Goal: Task Accomplishment & Management: Use online tool/utility

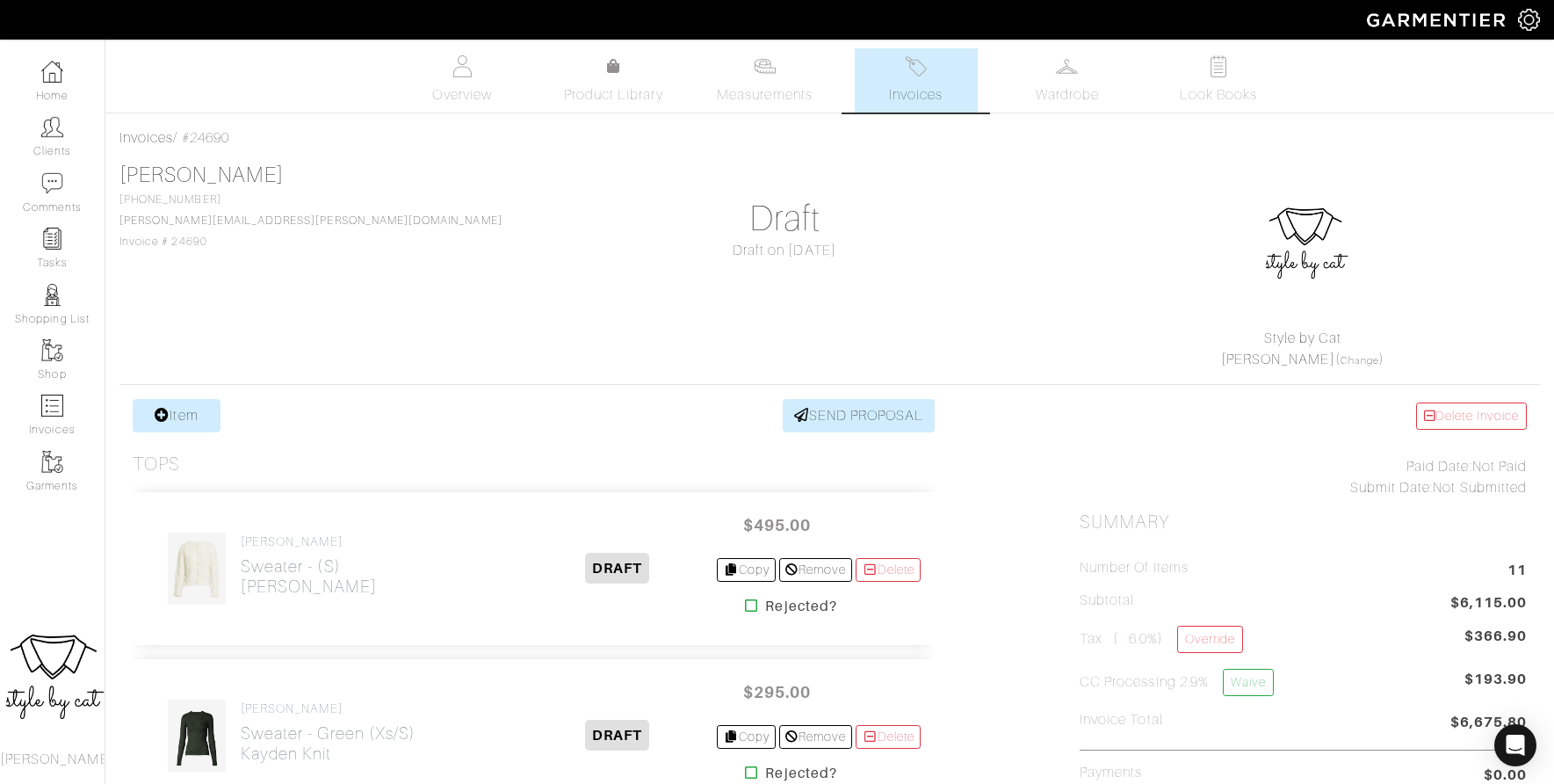
scroll to position [1867, 0]
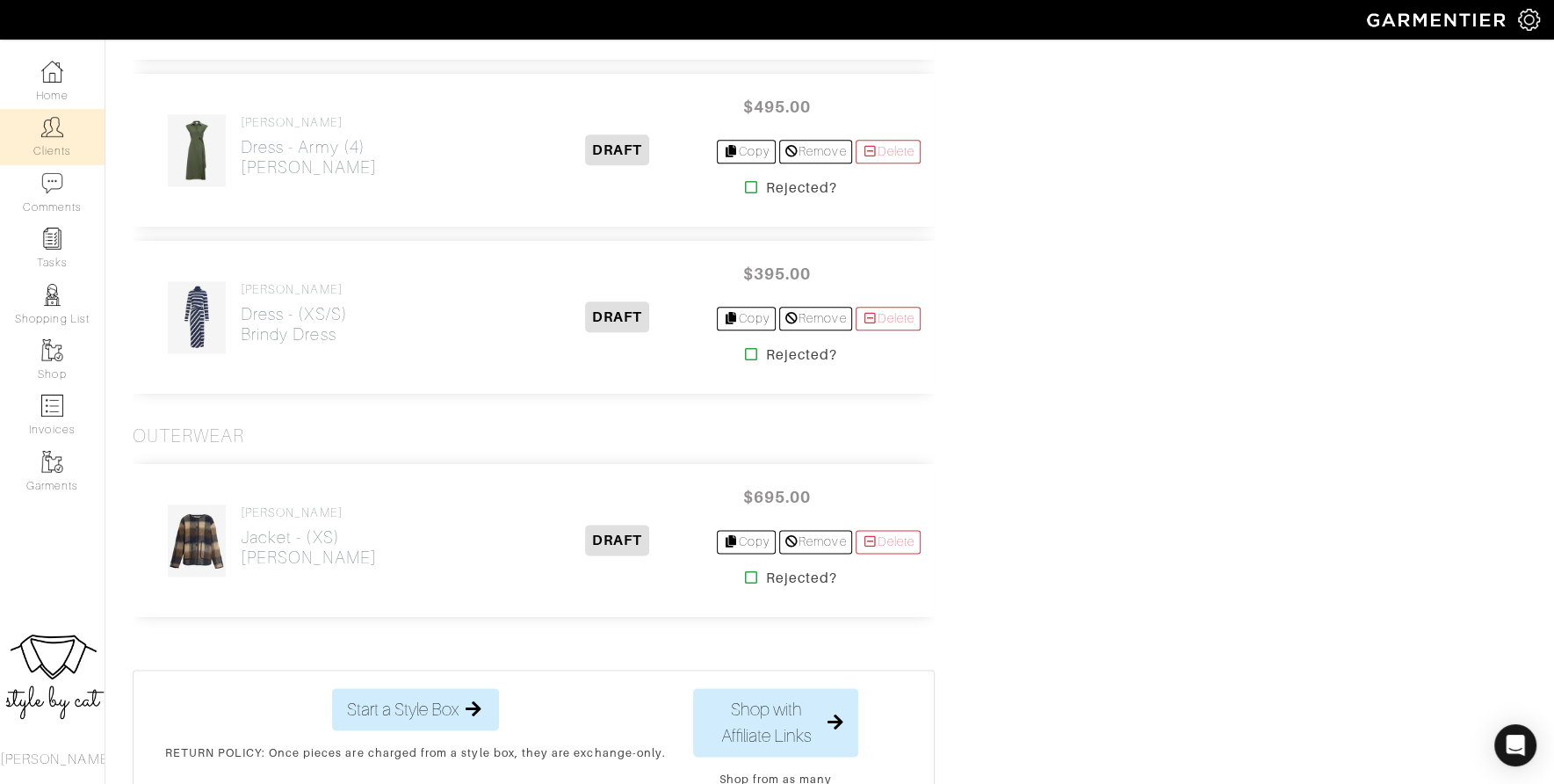
click at [54, 163] on link "Clients" at bounding box center [52, 136] width 105 height 55
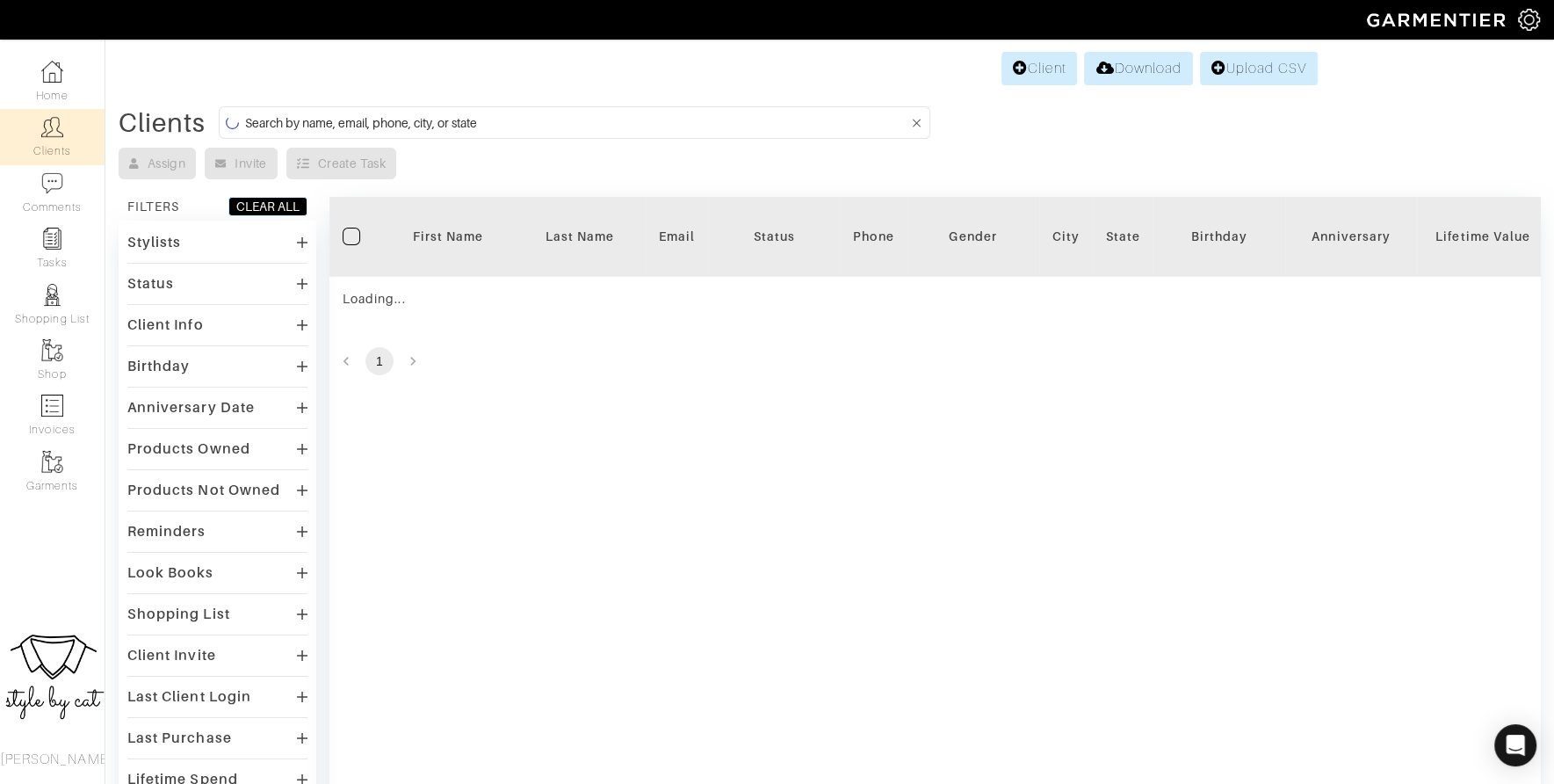
click at [425, 117] on input at bounding box center [577, 122] width 663 height 22
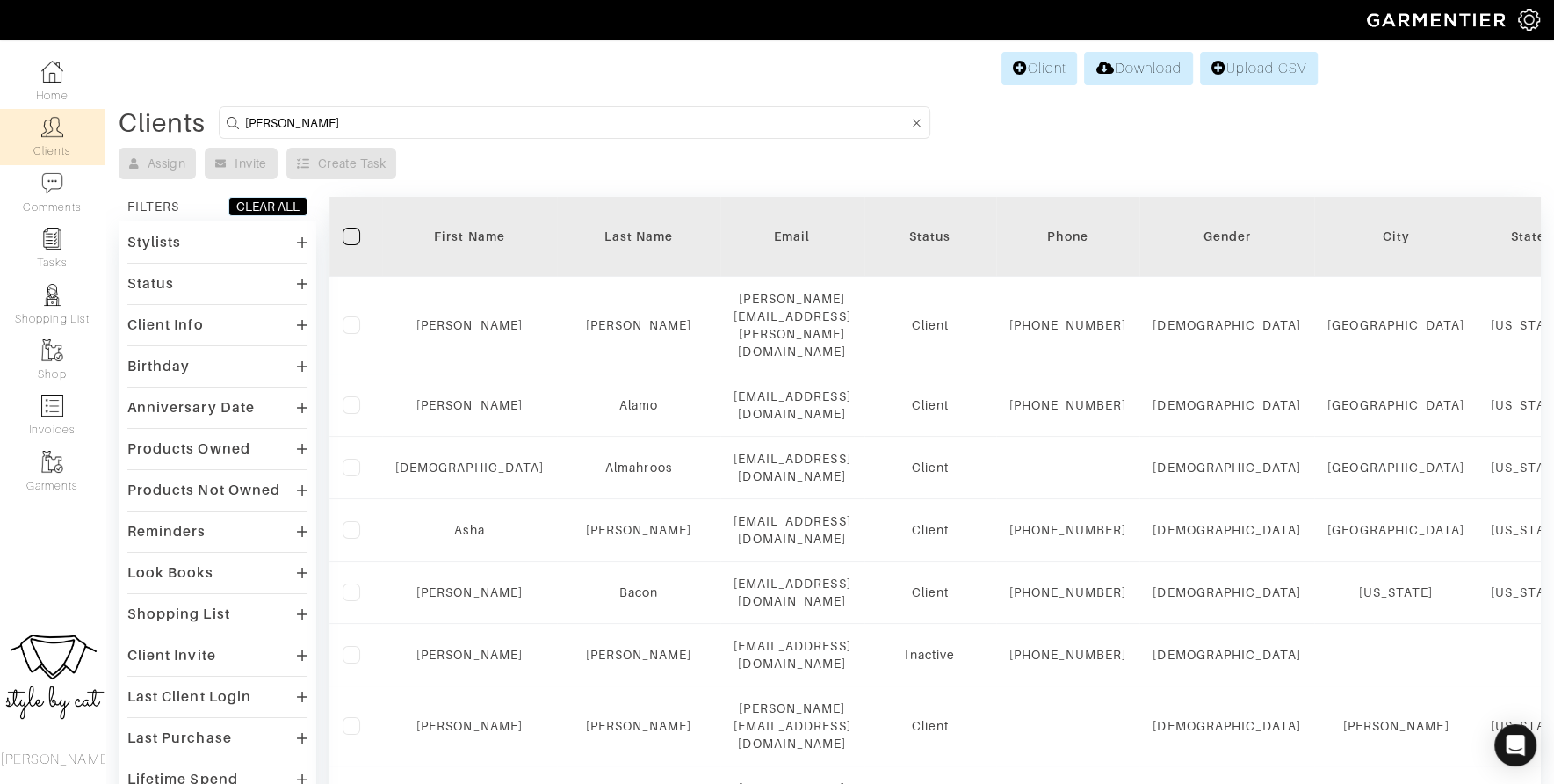
type input "sarah"
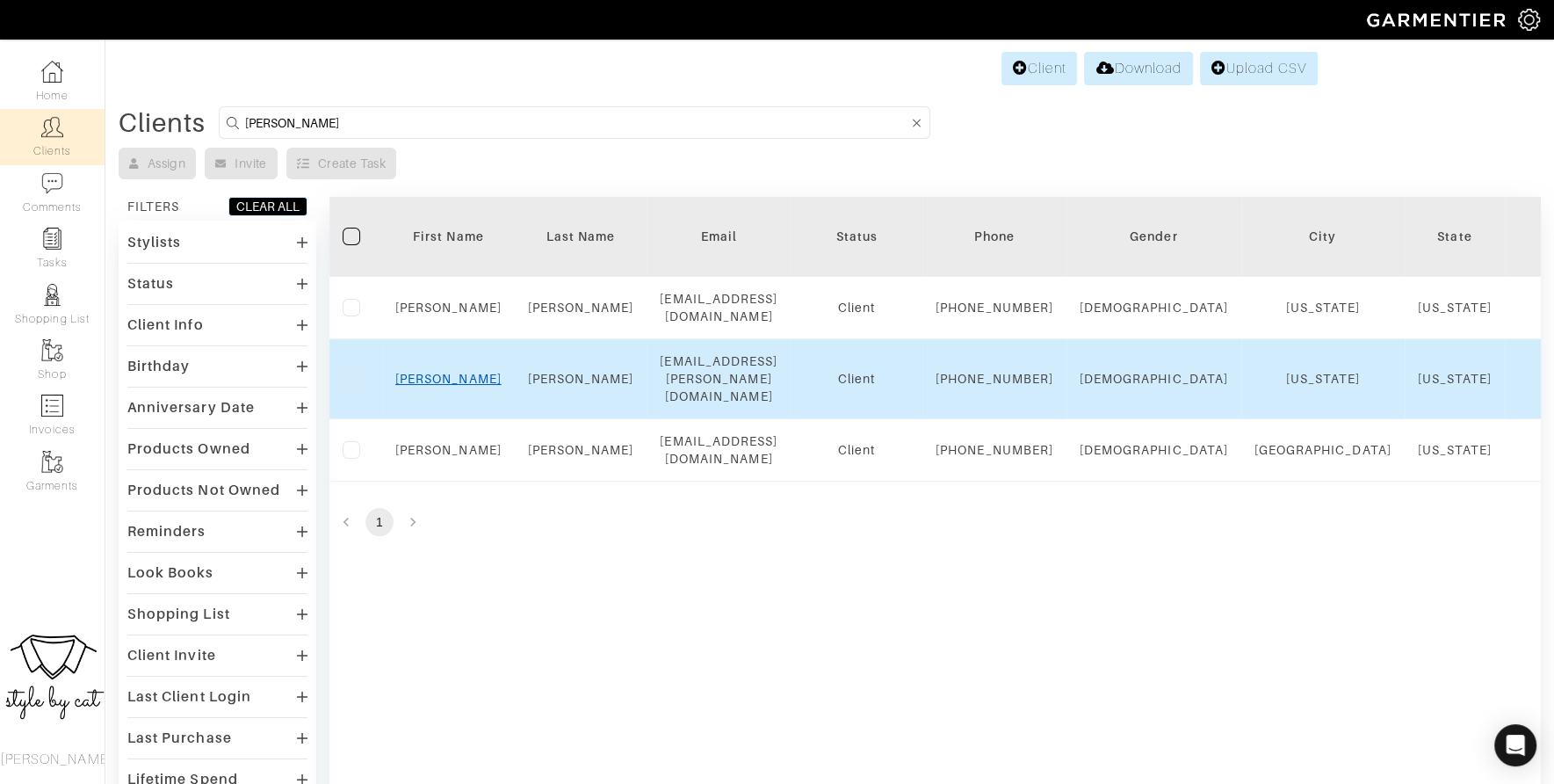
click at [444, 385] on link "Sarah" at bounding box center [448, 378] width 106 height 14
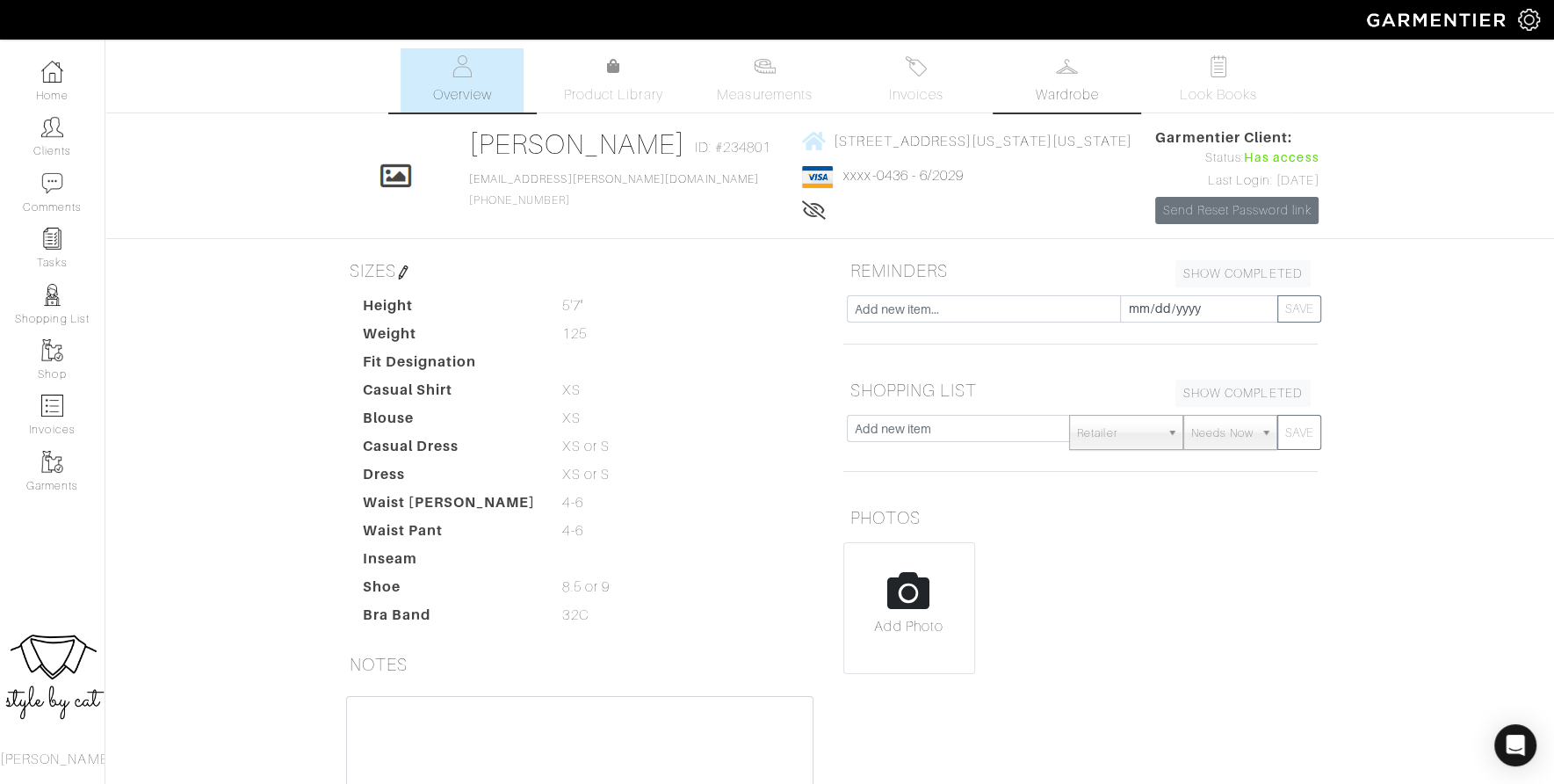
click at [1103, 82] on link "Wardrobe" at bounding box center [1067, 80] width 123 height 64
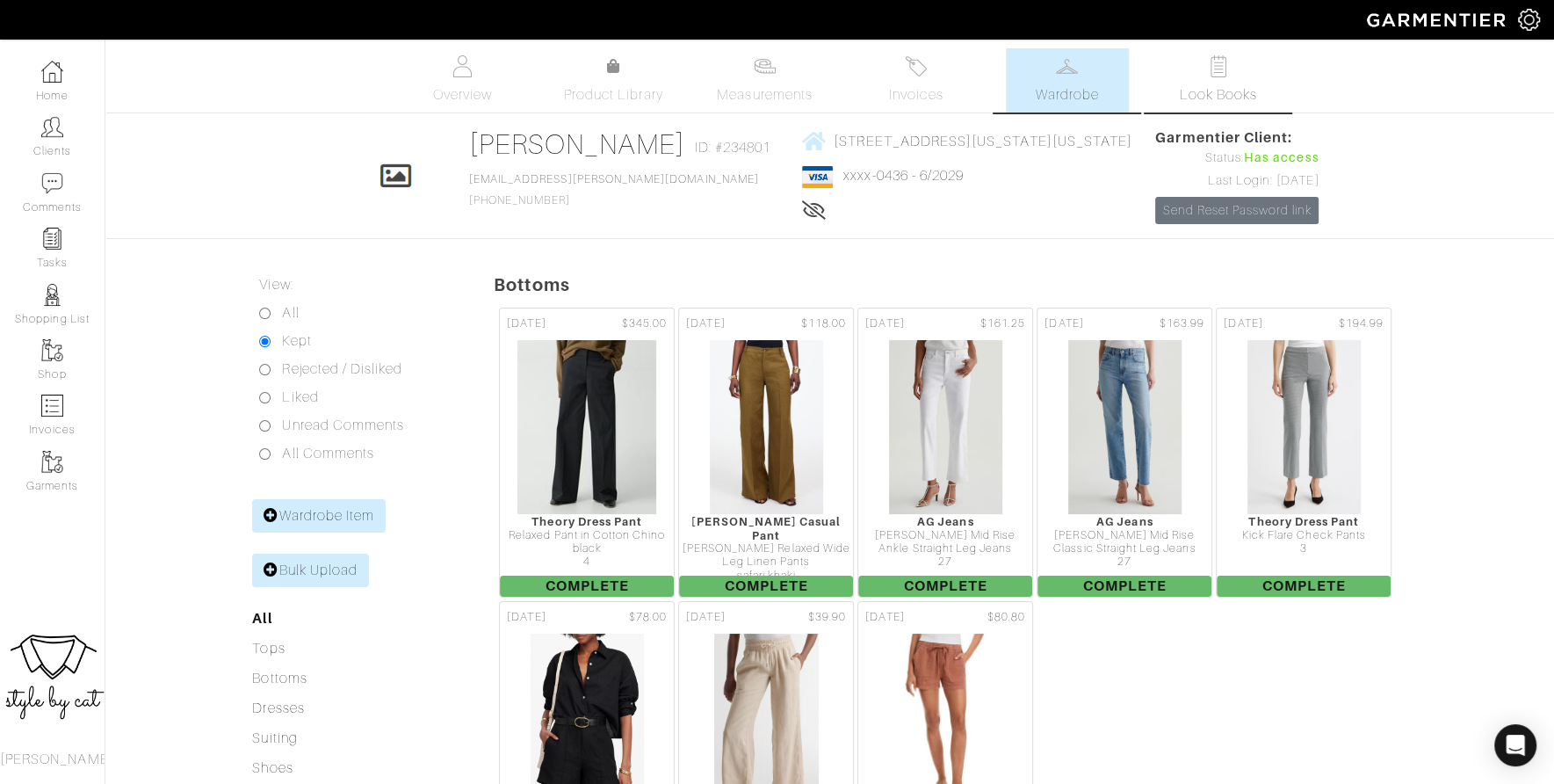
click at [1238, 77] on link "Look Books" at bounding box center [1219, 80] width 123 height 64
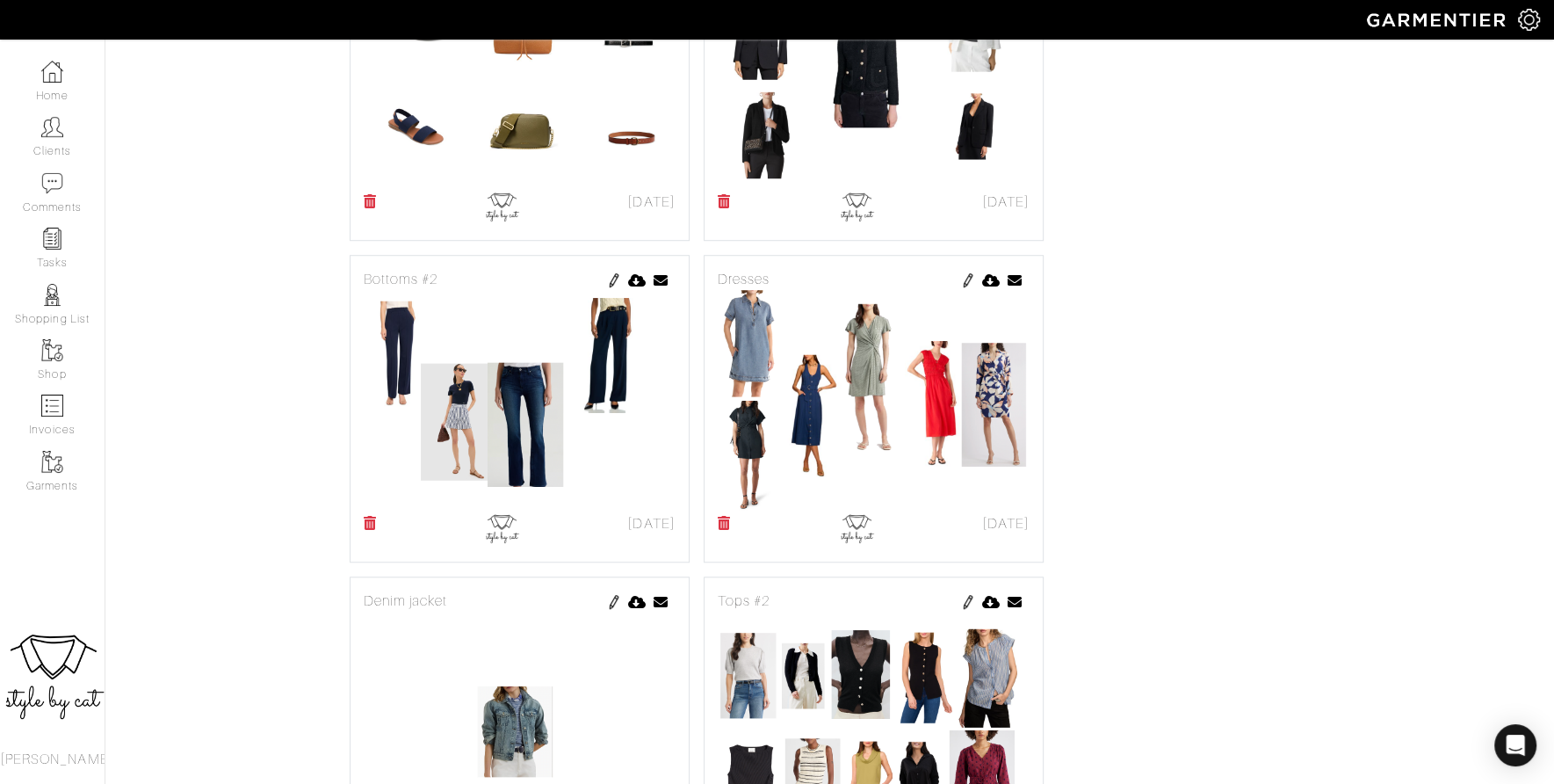
scroll to position [1191, 0]
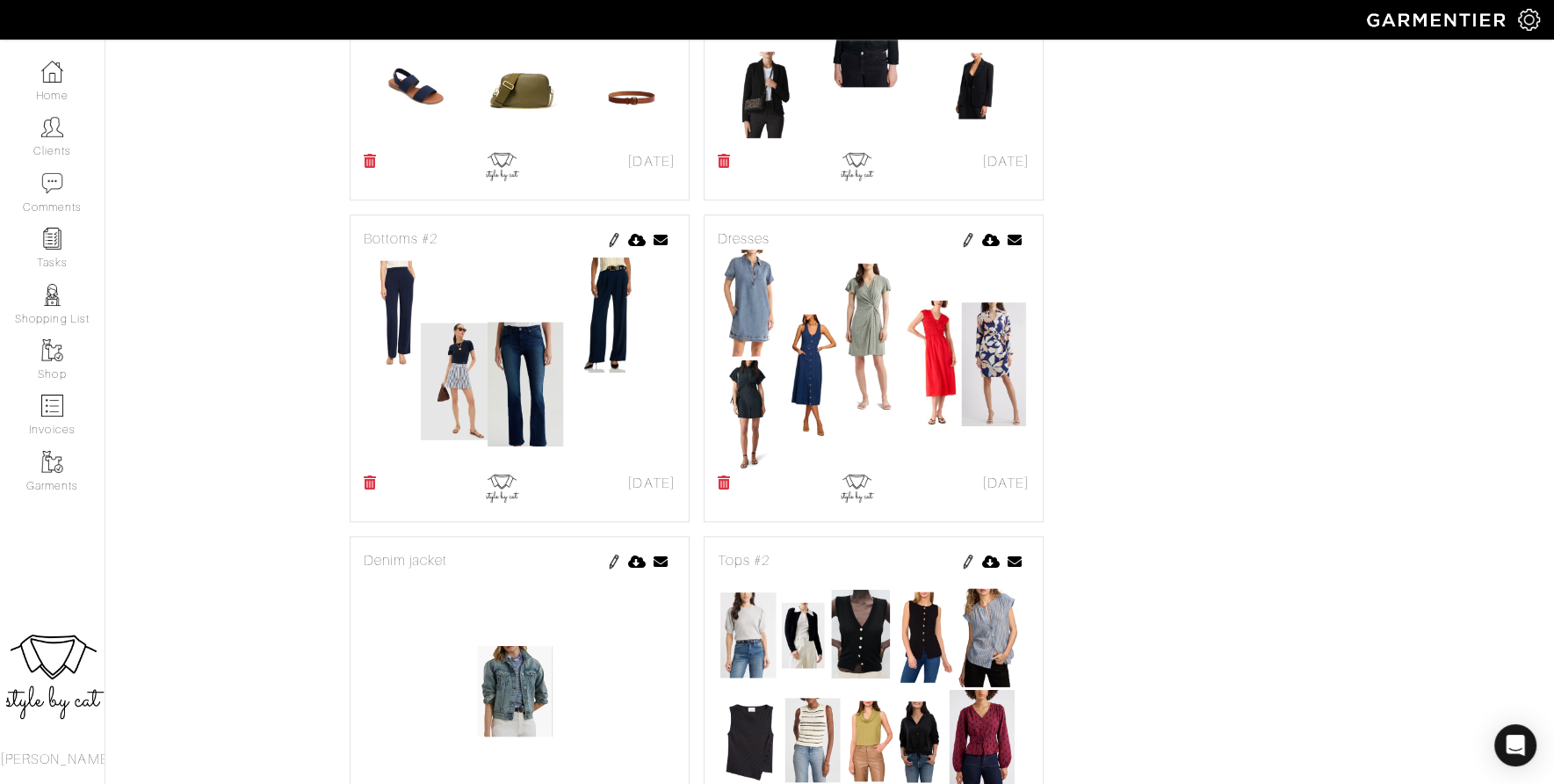
click at [614, 247] on img at bounding box center [614, 240] width 14 height 14
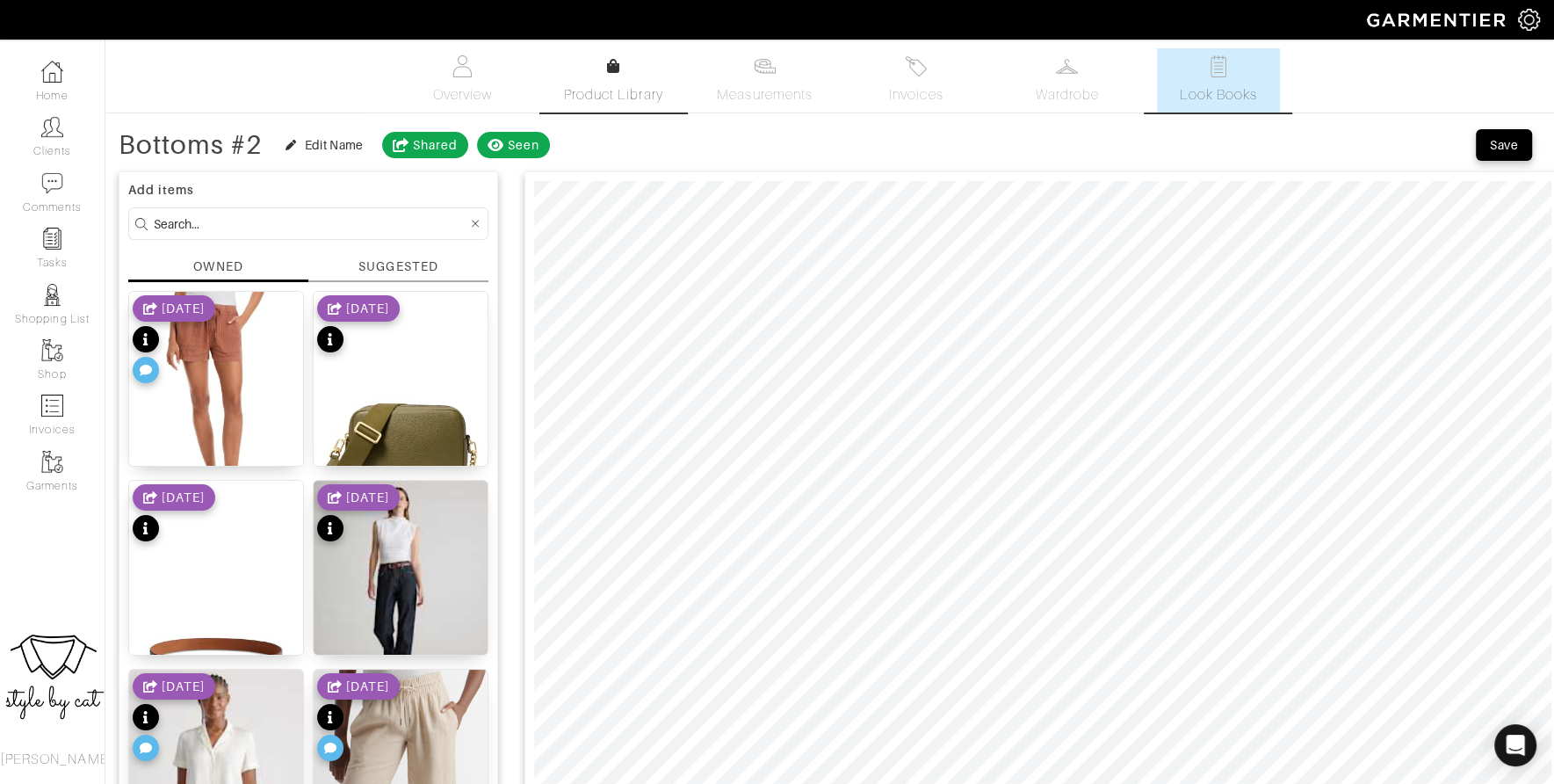
click at [620, 99] on span "Product Library" at bounding box center [613, 95] width 99 height 21
